Goal: Task Accomplishment & Management: Manage account settings

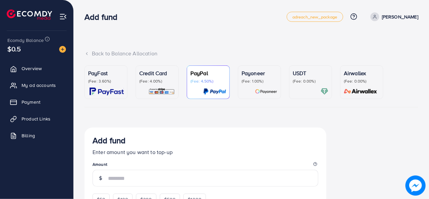
click at [148, 81] on p "(Fee: 4.00%)" at bounding box center [157, 81] width 36 height 5
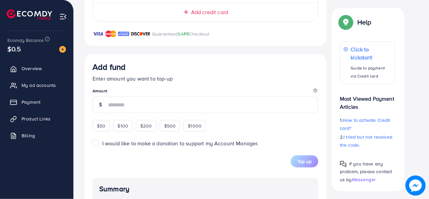
scroll to position [231, 0]
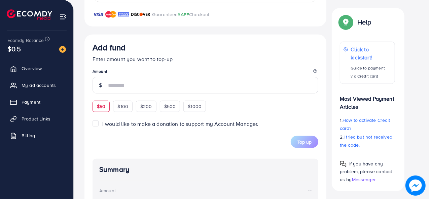
click at [99, 110] on div "$50" at bounding box center [100, 106] width 17 height 11
type input "**"
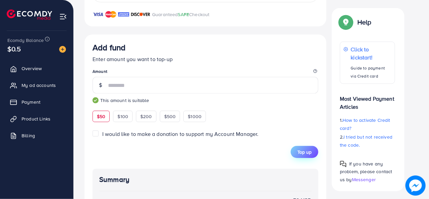
click at [306, 154] on span "Top up" at bounding box center [304, 152] width 14 height 7
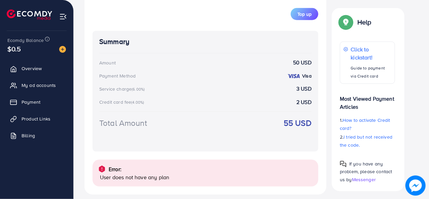
scroll to position [374, 0]
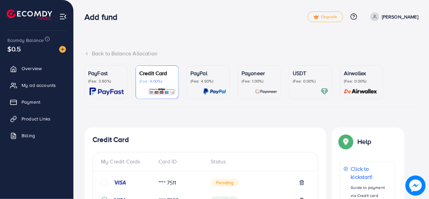
scroll to position [214, 0]
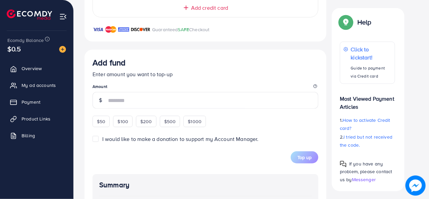
drag, startPoint x: 94, startPoint y: 119, endPoint x: 272, endPoint y: 176, distance: 186.5
click at [95, 119] on div "Add fund Enter amount you want to top-up Amount $50 $100 $200 $500 $1000" at bounding box center [205, 93] width 226 height 70
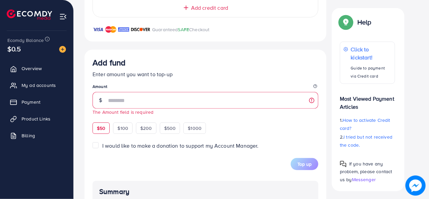
click at [98, 128] on span "$50" at bounding box center [101, 128] width 8 height 7
type input "**"
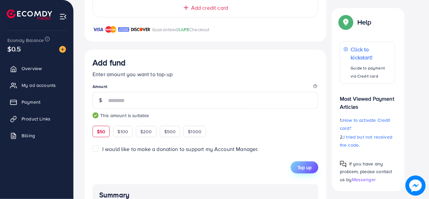
click at [306, 164] on span "Top up" at bounding box center [304, 167] width 14 height 7
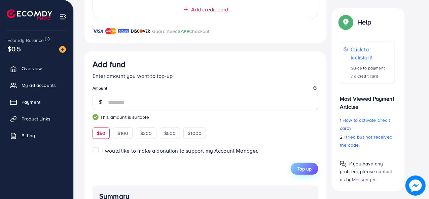
scroll to position [216, 0]
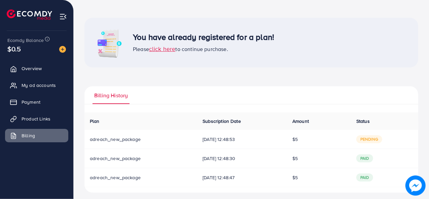
scroll to position [28, 0]
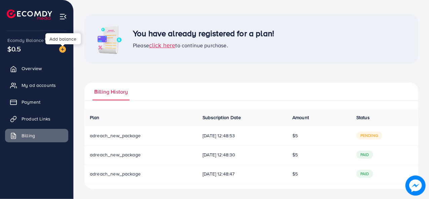
click at [63, 50] on img at bounding box center [62, 49] width 7 height 7
click at [63, 49] on img at bounding box center [62, 49] width 7 height 7
drag, startPoint x: 63, startPoint y: 49, endPoint x: 38, endPoint y: 8, distance: 47.9
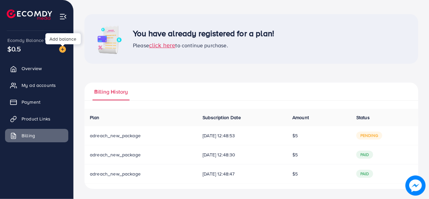
click at [63, 47] on img at bounding box center [62, 49] width 7 height 7
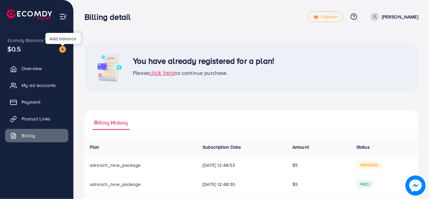
click at [63, 49] on img at bounding box center [62, 49] width 7 height 7
click at [37, 72] on span "Overview" at bounding box center [33, 68] width 20 height 7
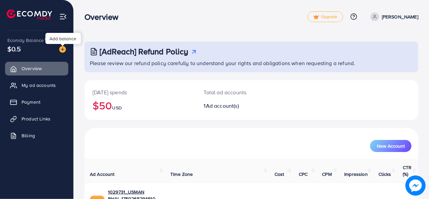
click at [64, 50] on img at bounding box center [62, 49] width 7 height 7
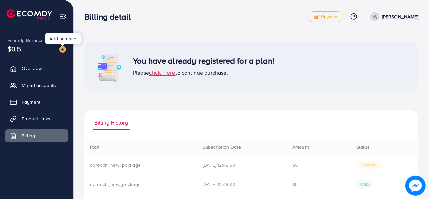
click at [64, 50] on img at bounding box center [62, 49] width 7 height 7
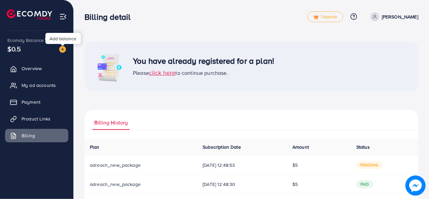
click at [62, 51] on img at bounding box center [62, 49] width 7 height 7
click at [30, 68] on span "Overview" at bounding box center [33, 68] width 20 height 7
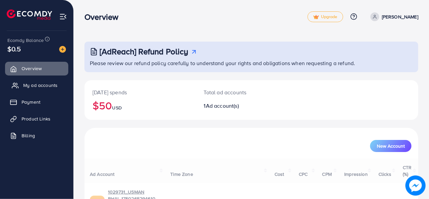
click at [32, 86] on span "My ad accounts" at bounding box center [40, 85] width 34 height 7
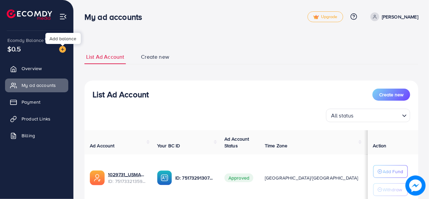
click at [61, 49] on img at bounding box center [62, 49] width 7 height 7
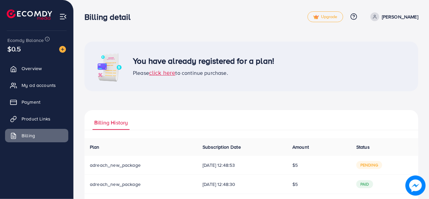
click at [174, 75] on span "click here" at bounding box center [162, 73] width 27 height 8
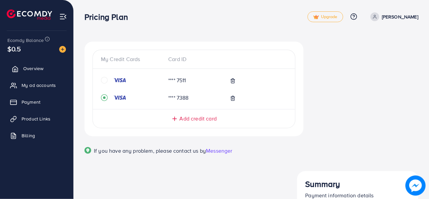
click at [37, 72] on span "Overview" at bounding box center [33, 68] width 20 height 7
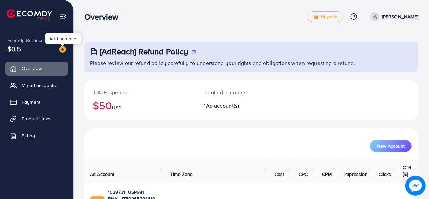
click at [61, 47] on img at bounding box center [62, 49] width 7 height 7
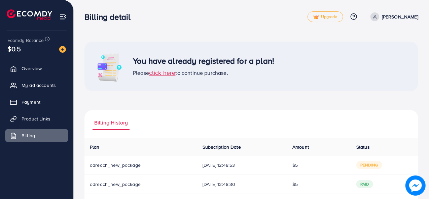
click at [396, 16] on p "[PERSON_NAME]" at bounding box center [400, 17] width 36 height 8
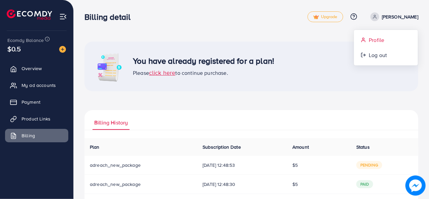
click at [370, 40] on span "Profile" at bounding box center [376, 40] width 15 height 8
select select "********"
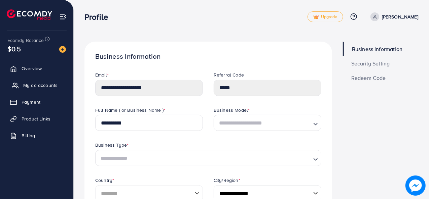
click at [45, 82] on link "My ad accounts" at bounding box center [36, 85] width 63 height 13
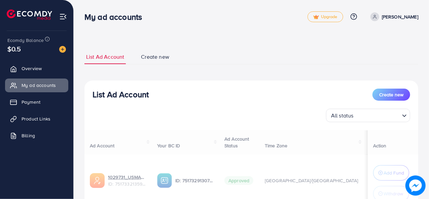
drag, startPoint x: 51, startPoint y: 84, endPoint x: 227, endPoint y: 172, distance: 196.3
click at [227, 172] on div "My ad accounts Upgrade Help Center Contact Support Plans and Pricing Term and p…" at bounding box center [214, 128] width 429 height 256
